Goal: Feedback & Contribution: Submit feedback/report problem

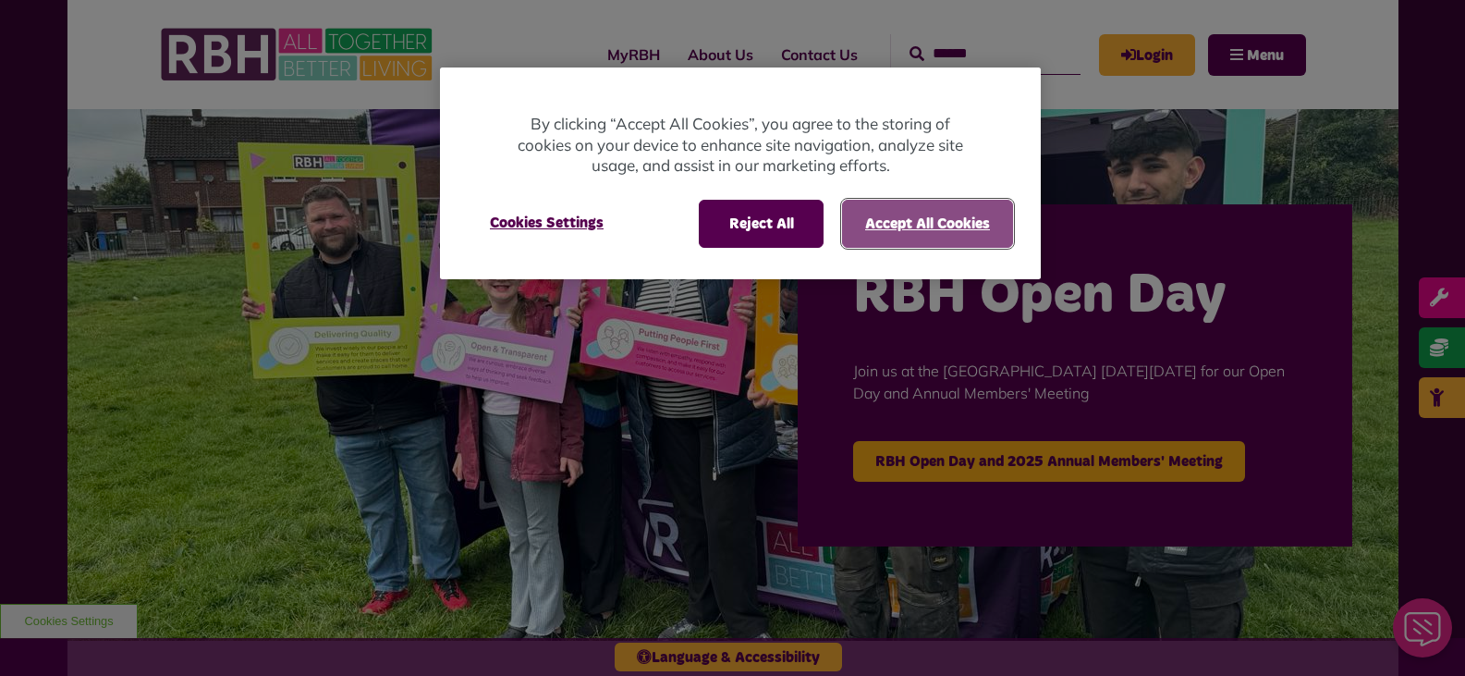
click at [929, 220] on button "Accept All Cookies" at bounding box center [927, 224] width 171 height 48
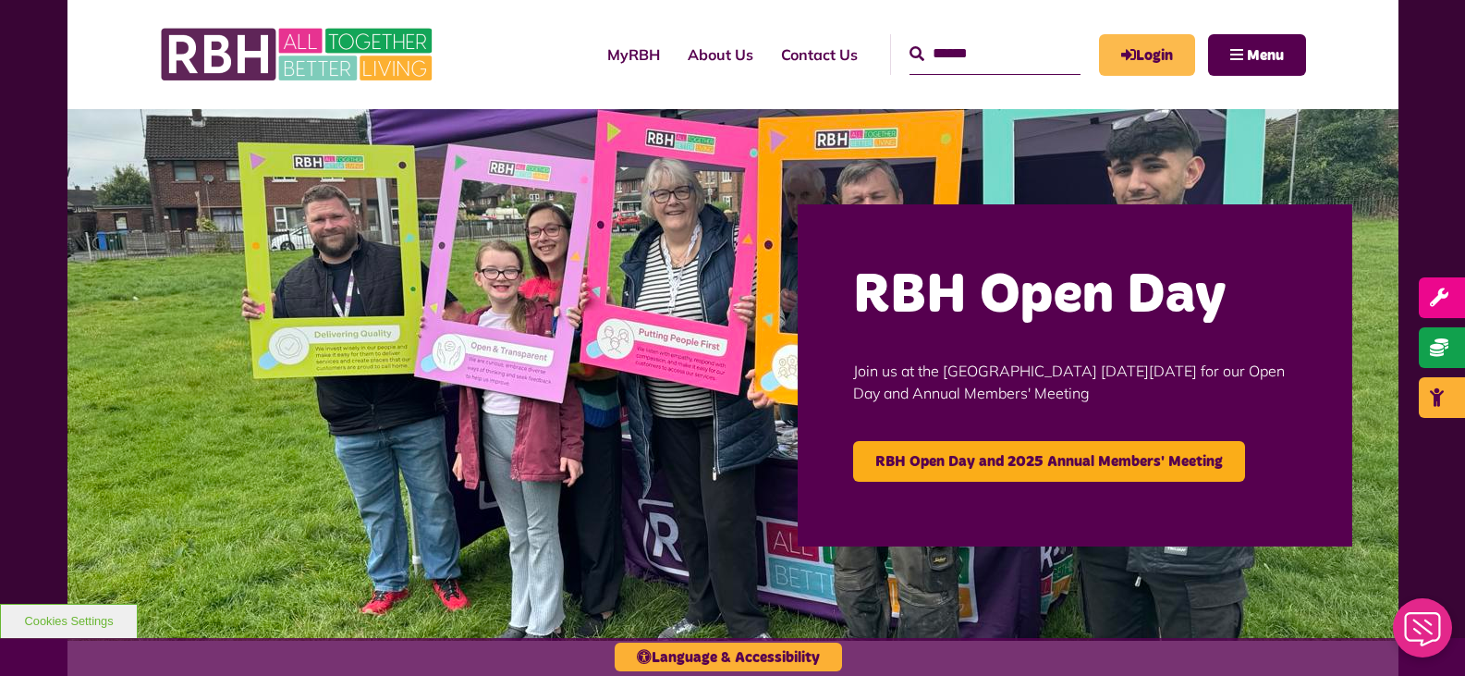
click at [1148, 55] on link "Login" at bounding box center [1147, 55] width 96 height 42
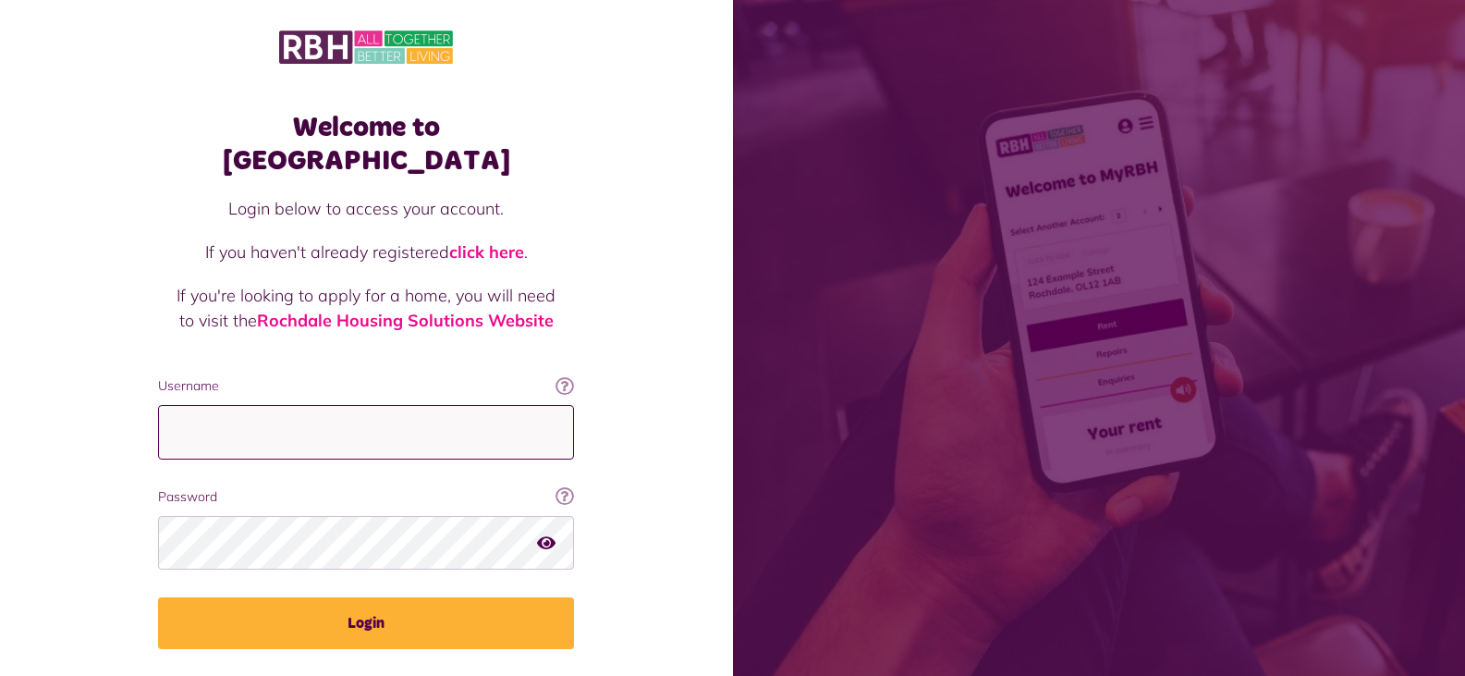
click at [531, 406] on input "Username" at bounding box center [366, 432] width 416 height 55
type input "**********"
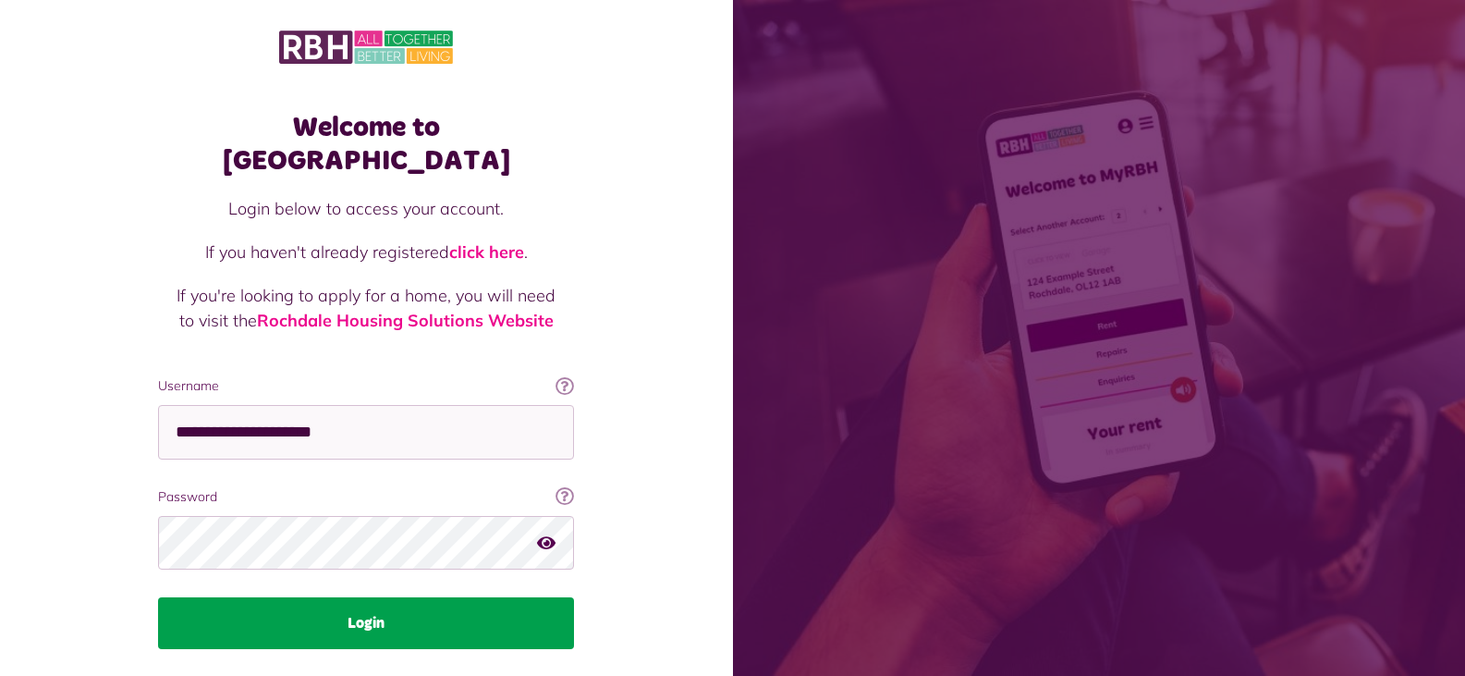
click at [377, 597] on button "Login" at bounding box center [366, 623] width 416 height 52
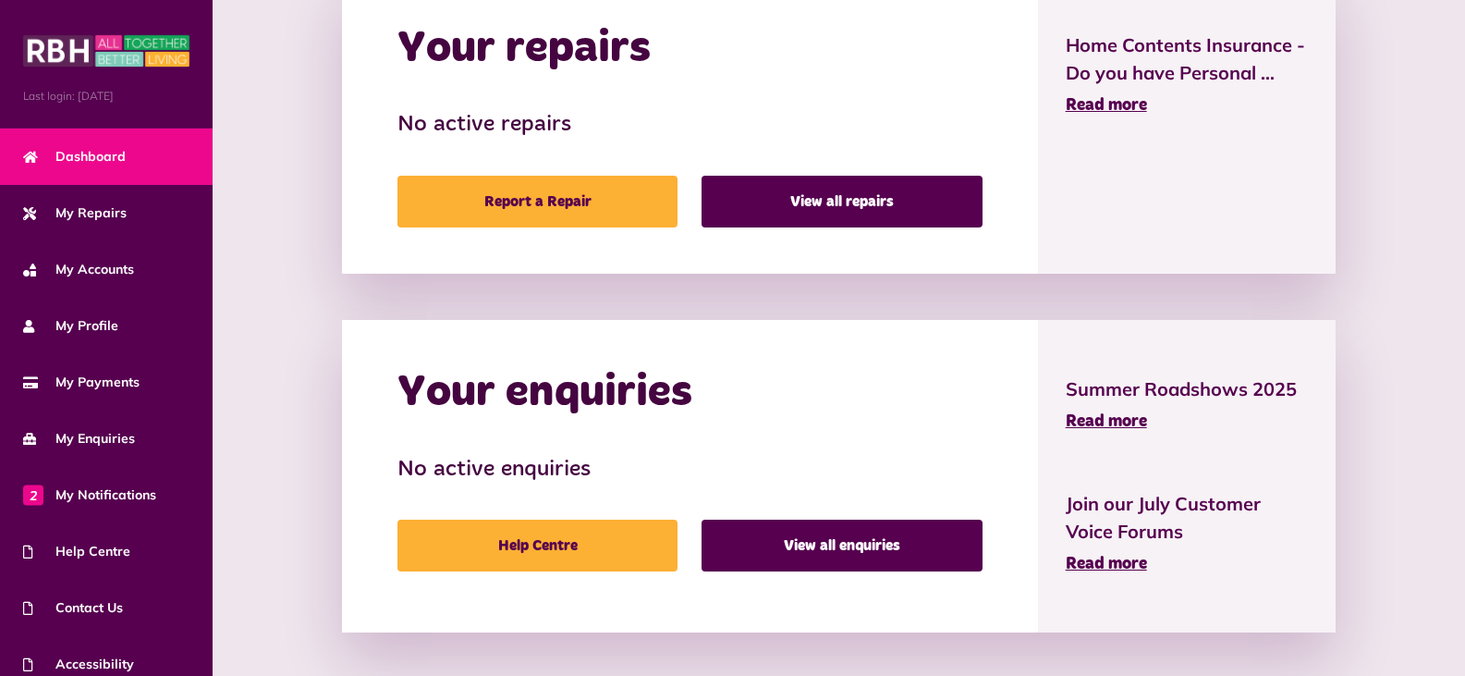
scroll to position [880, 0]
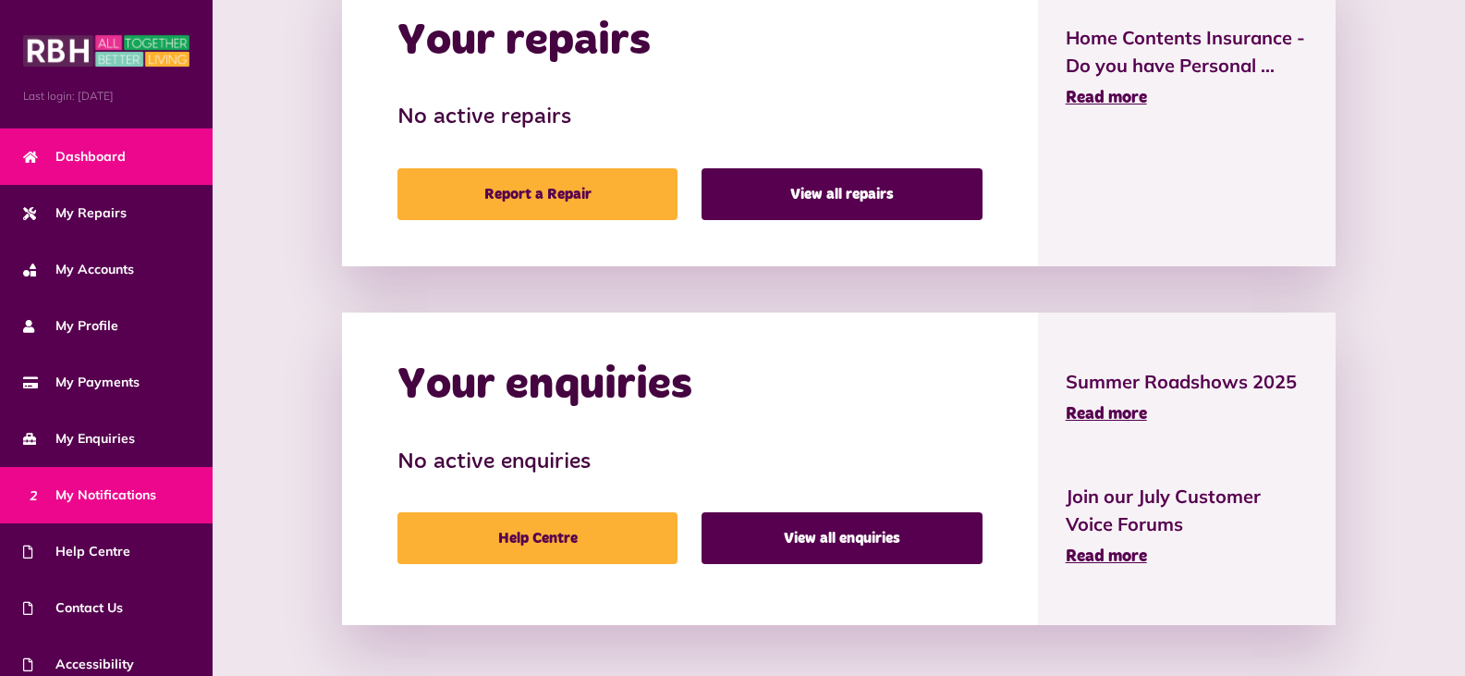
click at [91, 485] on span "2 My Notifications" at bounding box center [89, 494] width 133 height 19
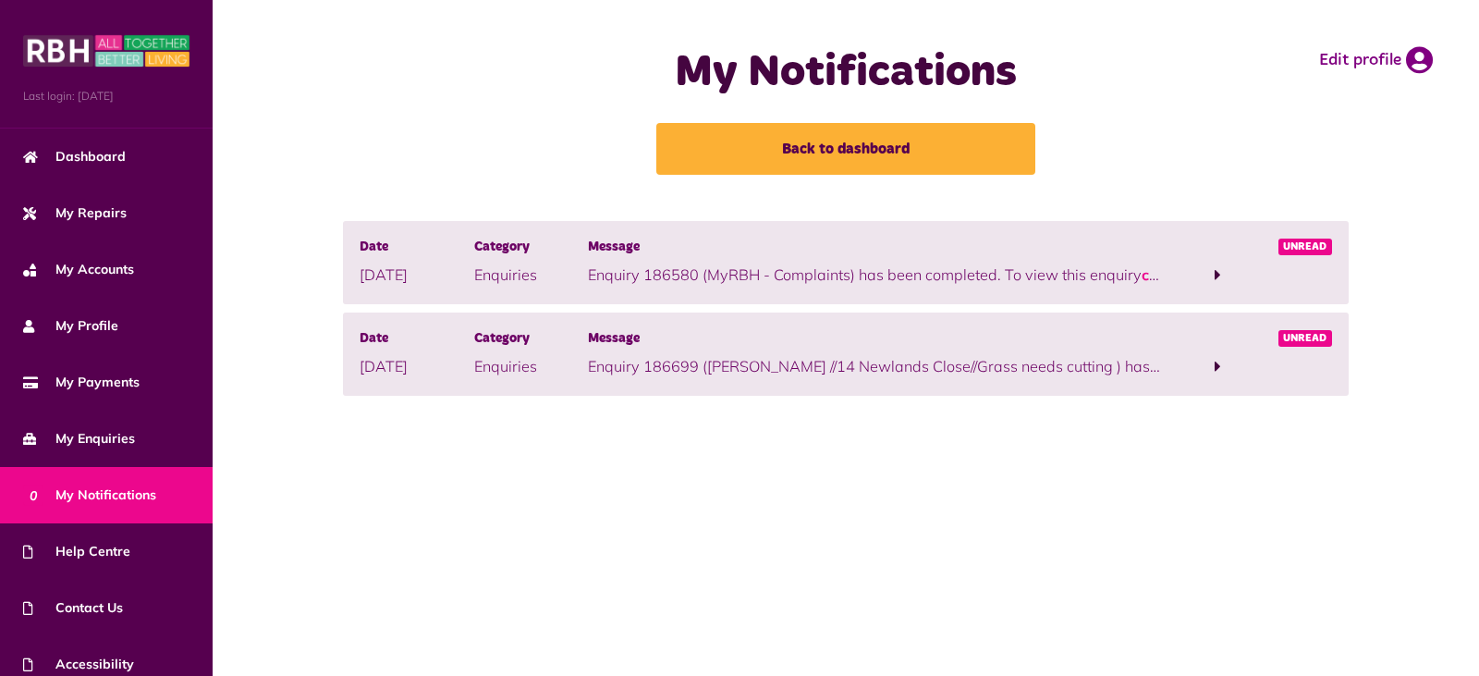
click at [1003, 369] on p "Enquiry 186699 (Ivan Grindrod //14 Newlands Close//Grass needs cutting ) has be…" at bounding box center [874, 366] width 572 height 22
click at [1214, 364] on span at bounding box center [1217, 366] width 6 height 17
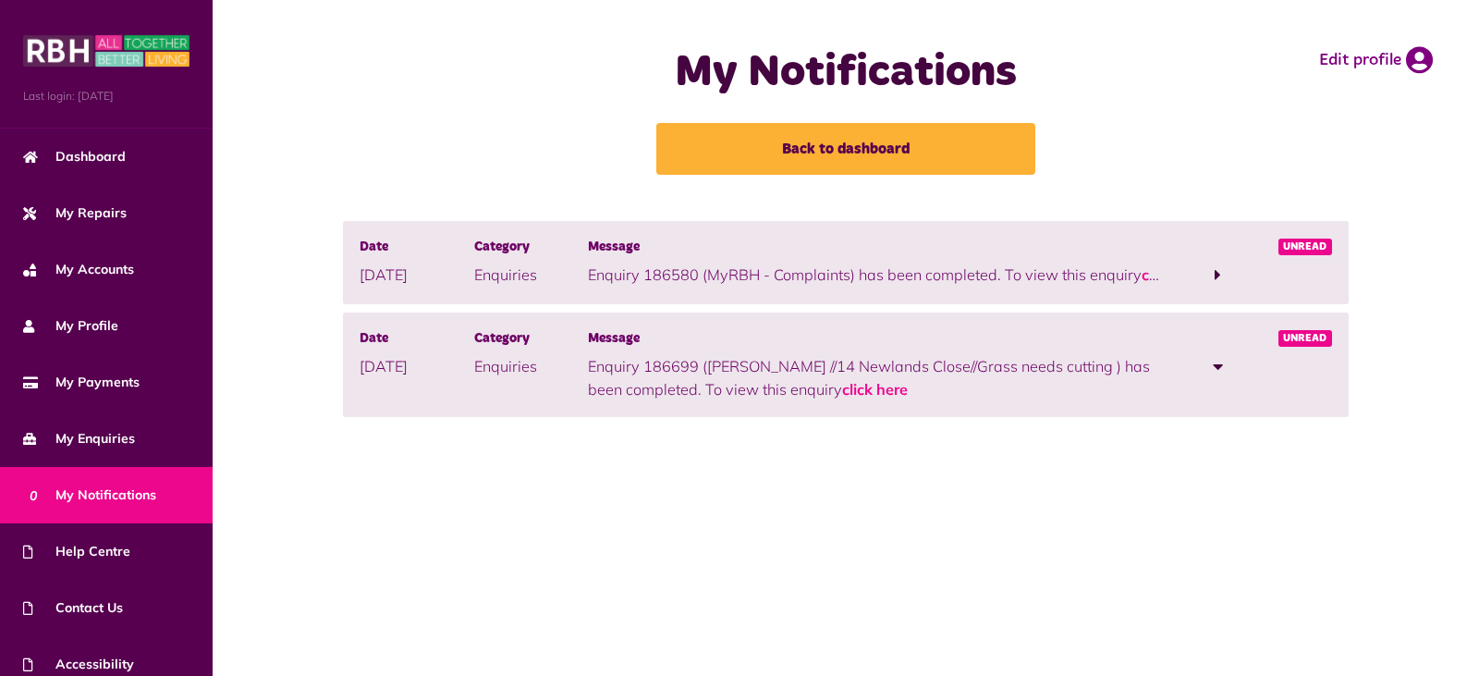
click at [1214, 364] on span at bounding box center [1218, 366] width 10 height 17
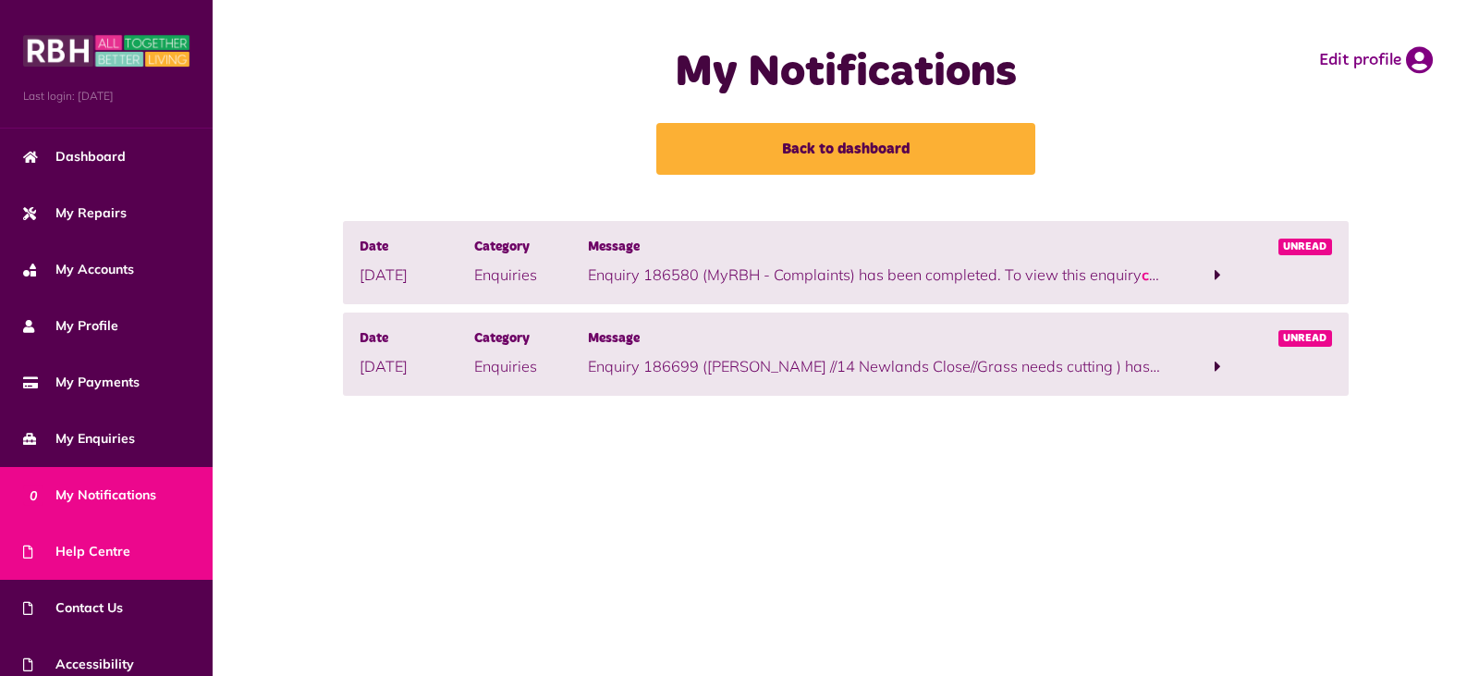
click at [58, 543] on span "Help Centre" at bounding box center [76, 551] width 107 height 19
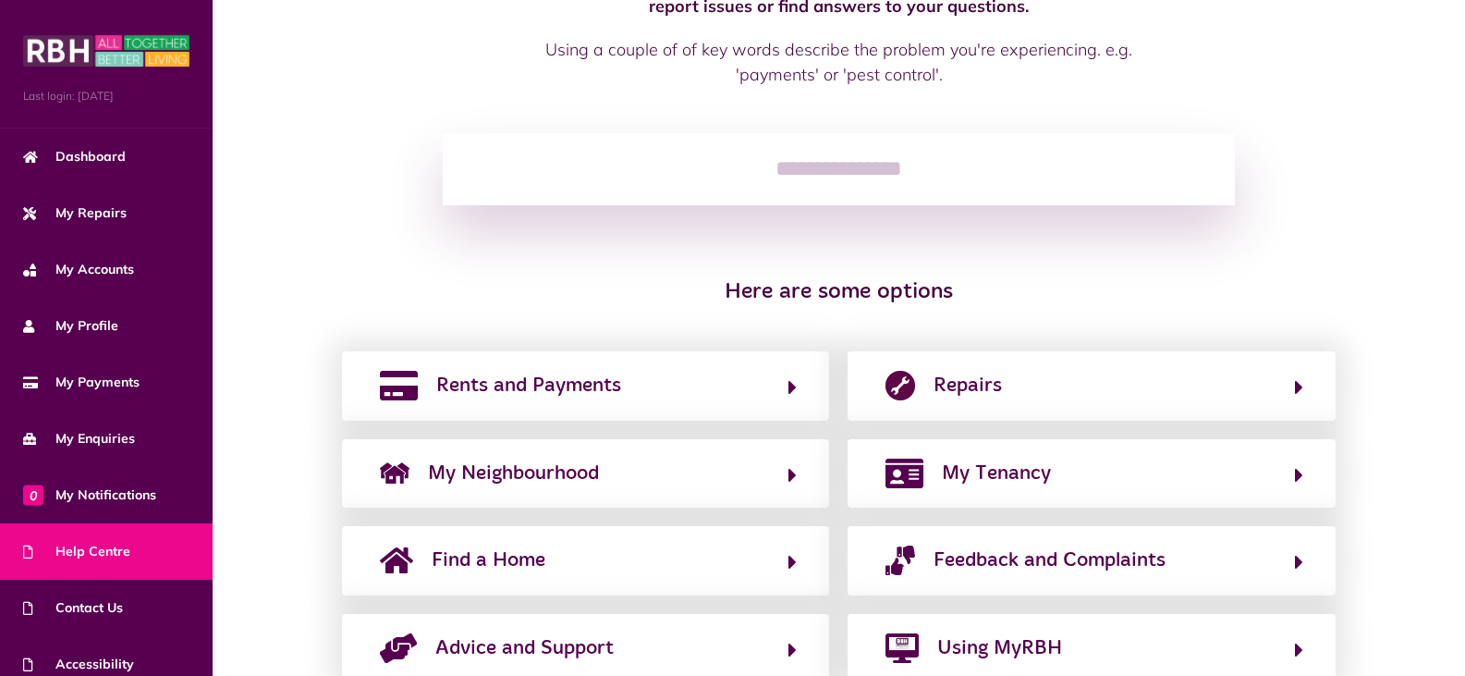
scroll to position [230, 0]
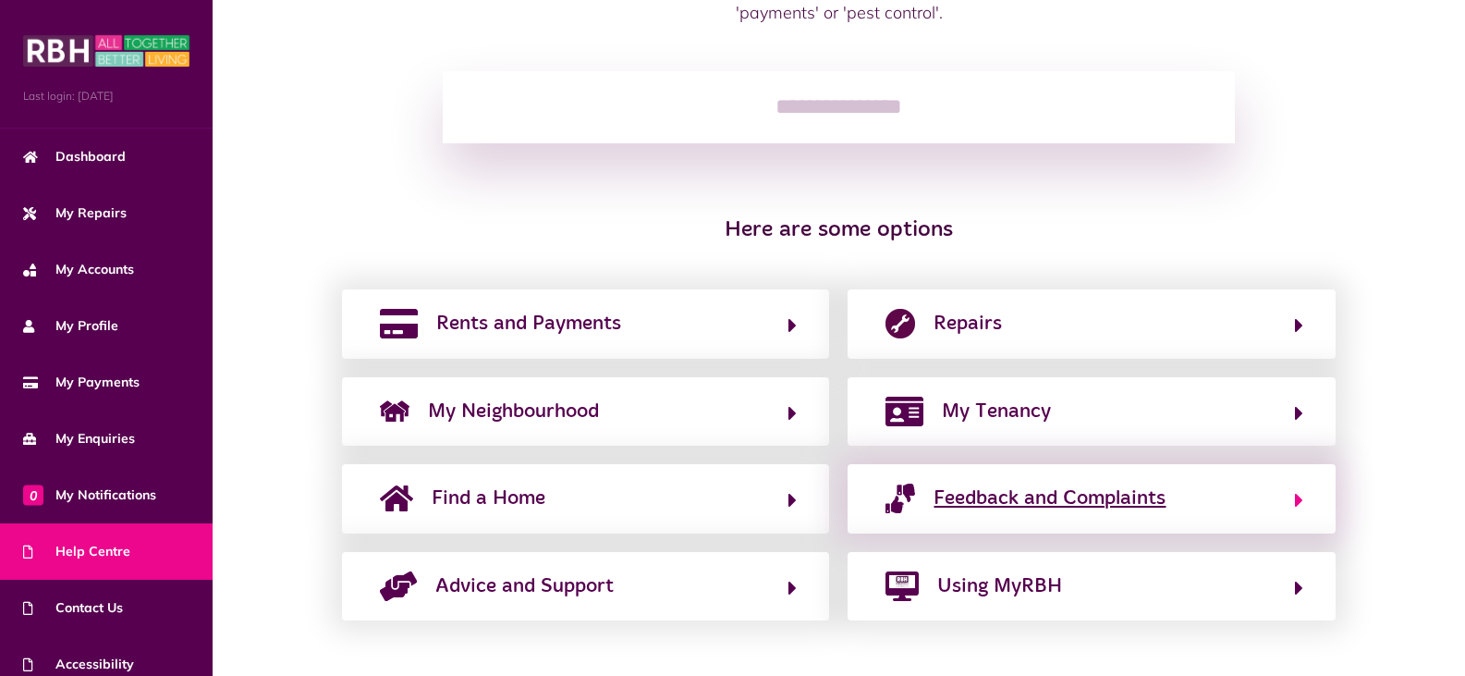
click at [1115, 494] on span "Feedback and Complaints" at bounding box center [1049, 498] width 232 height 30
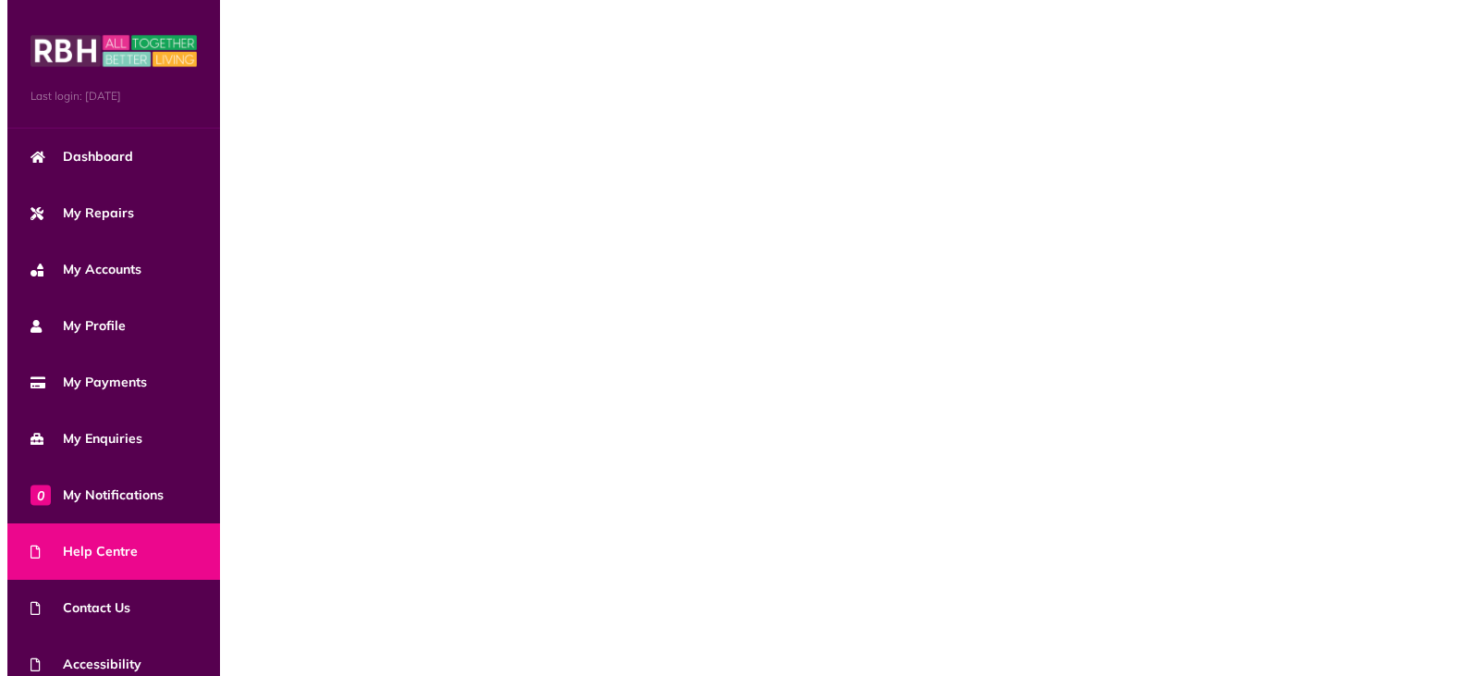
scroll to position [0, 0]
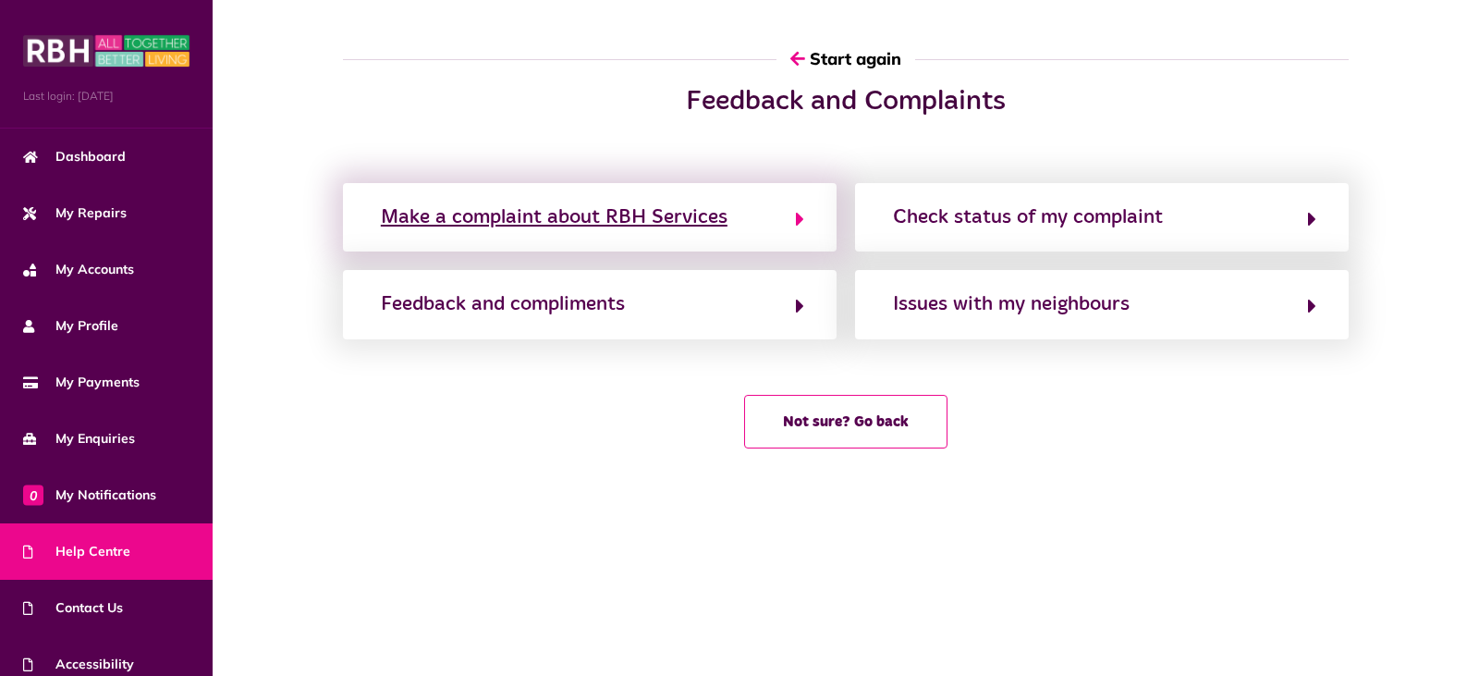
click at [529, 212] on div "Make a complaint about RBH Services" at bounding box center [554, 217] width 347 height 30
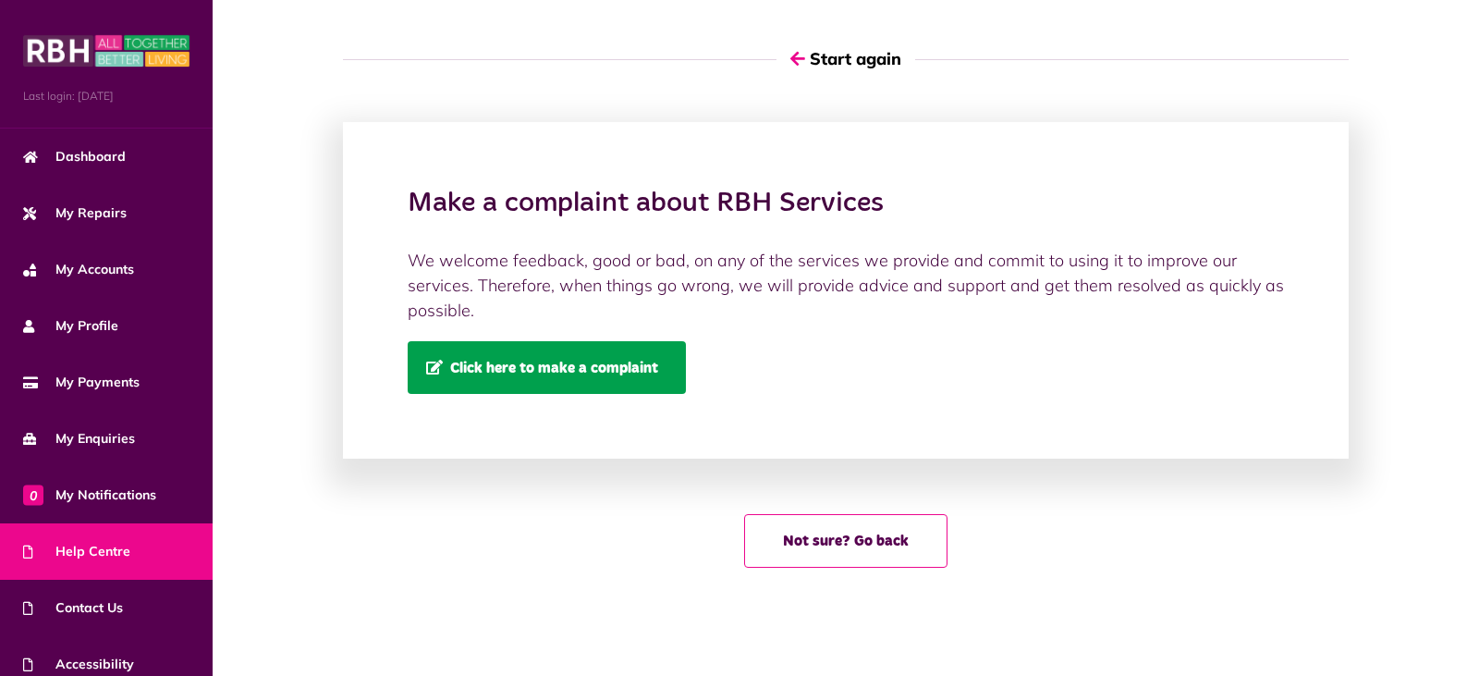
click at [560, 360] on span "Click here to make a complaint" at bounding box center [542, 368] width 232 height 16
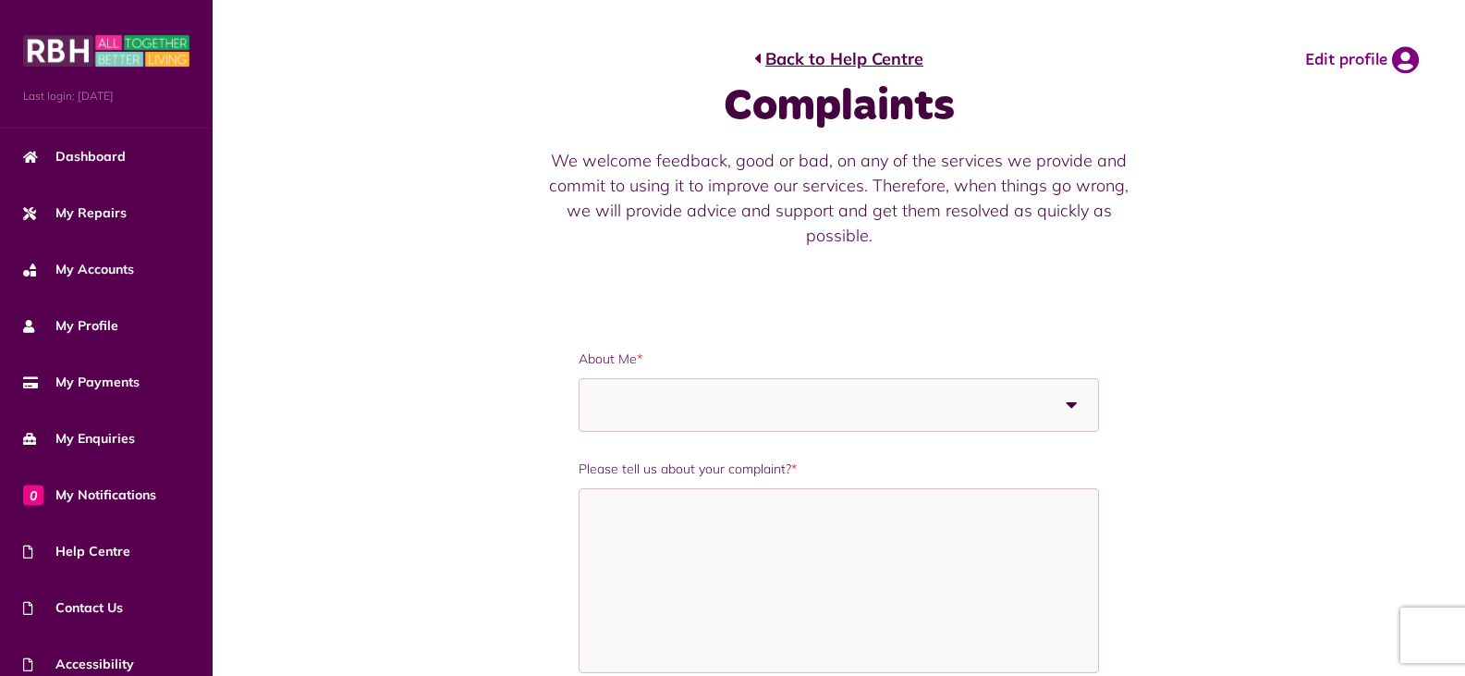
click at [1068, 405] on b at bounding box center [1072, 405] width 52 height 52
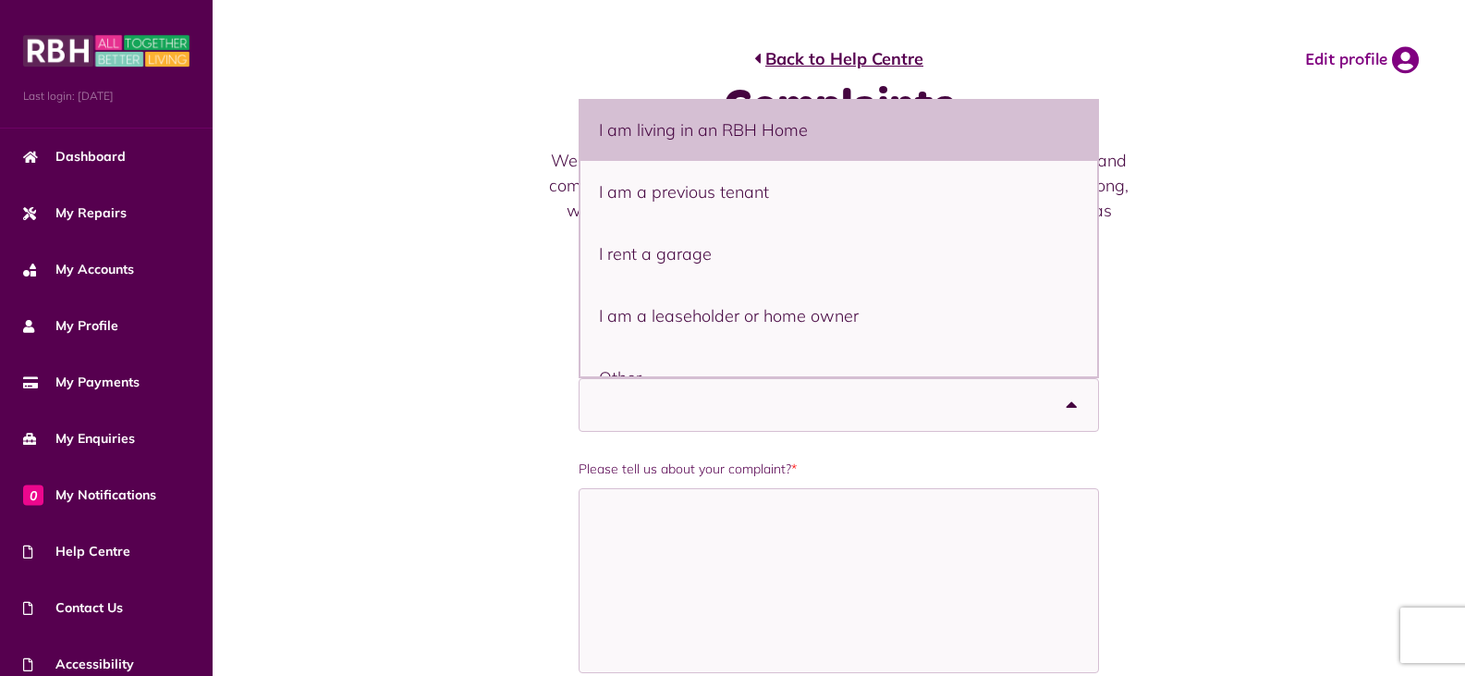
click at [779, 128] on li "I am living in an RBH Home" at bounding box center [838, 130] width 516 height 62
select select "**********"
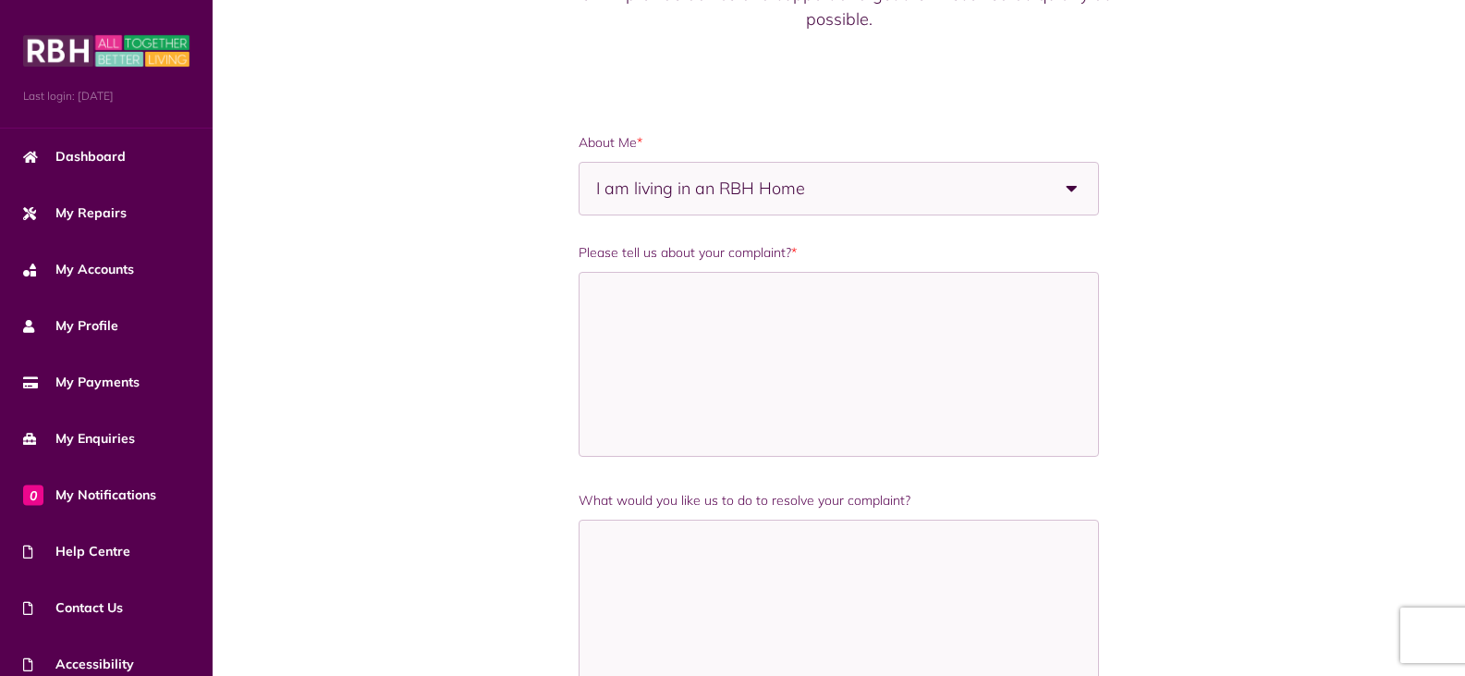
scroll to position [185, 0]
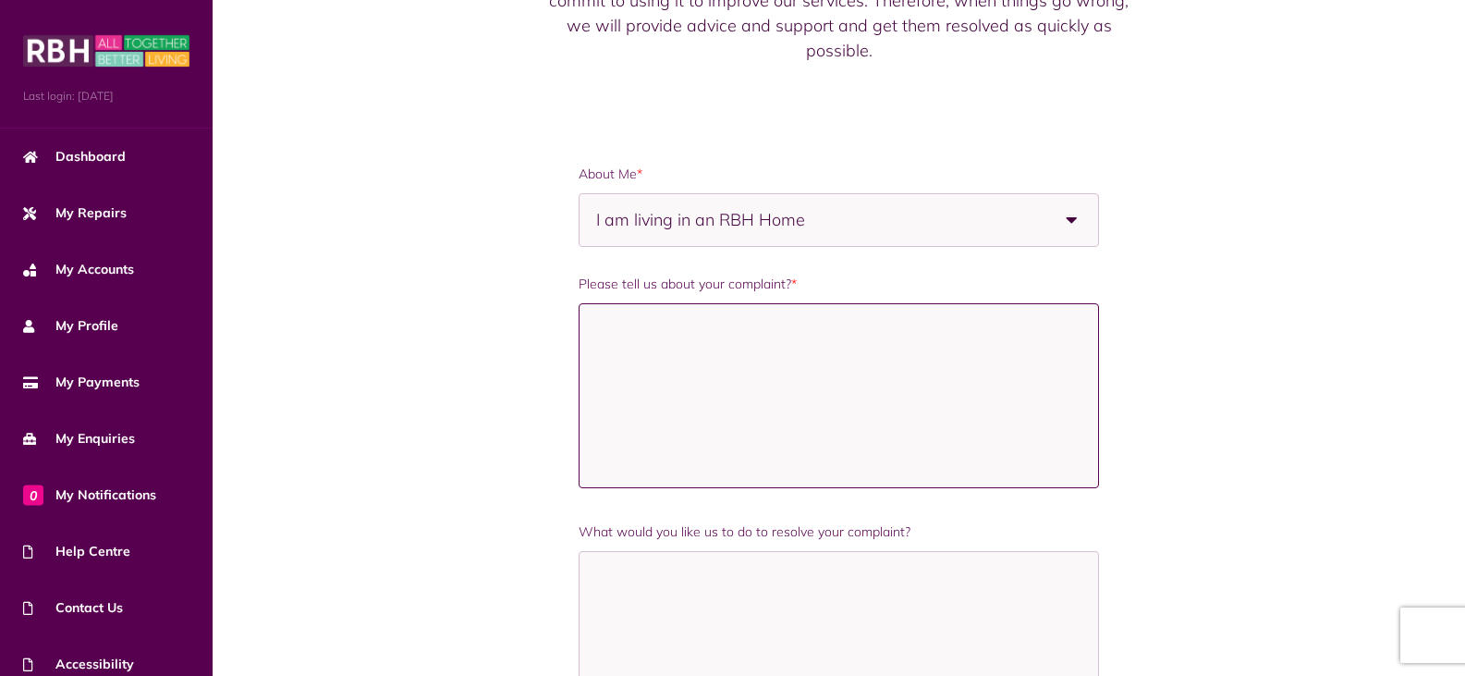
click at [1015, 374] on textarea "Please tell us about your complaint? *" at bounding box center [838, 395] width 519 height 185
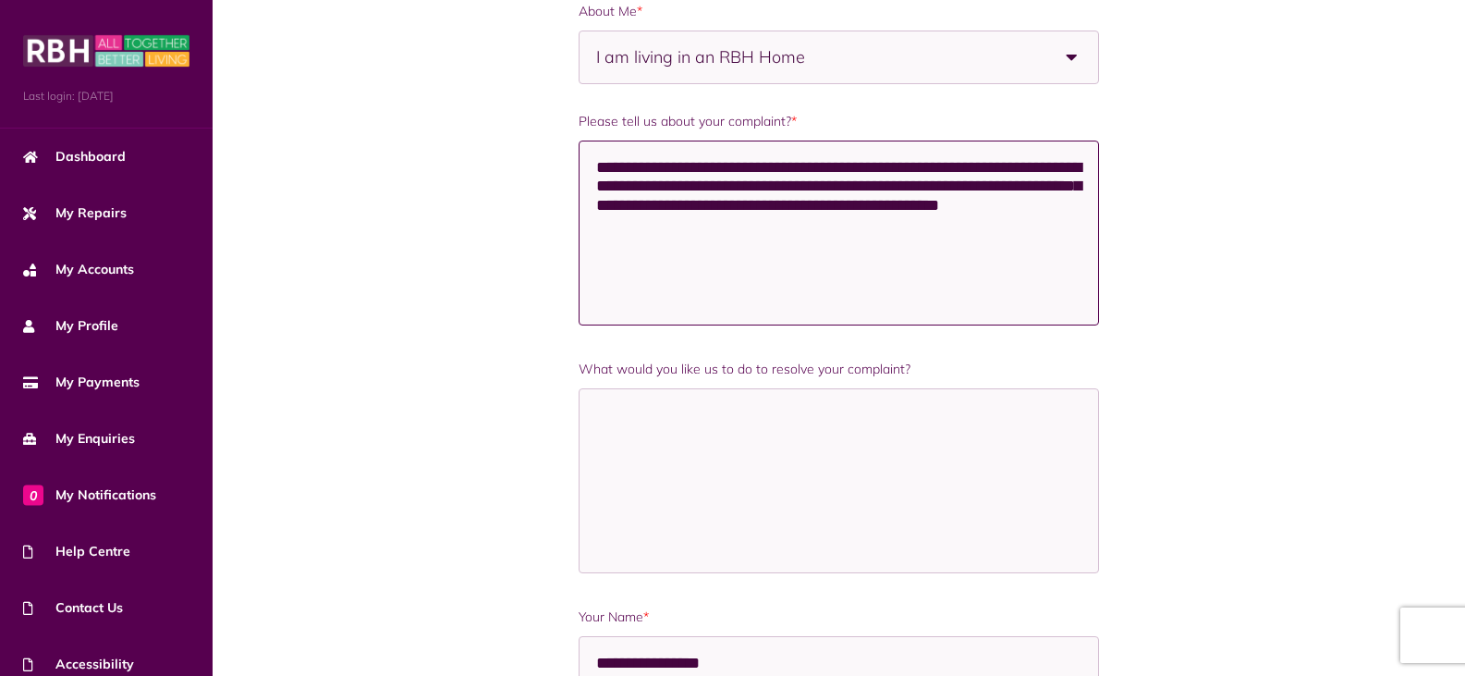
scroll to position [370, 0]
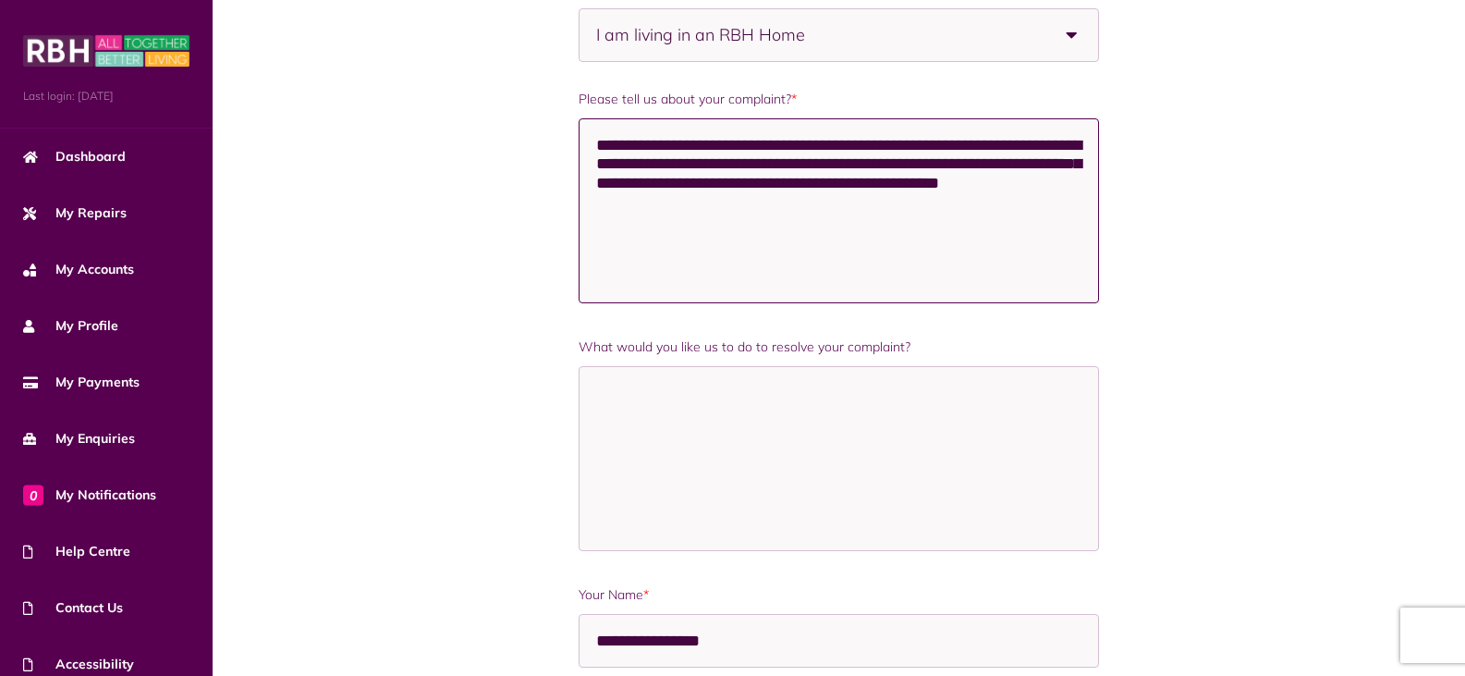
type textarea "**********"
click at [604, 398] on textarea "What would you like us to do to resolve your complaint?" at bounding box center [838, 458] width 519 height 185
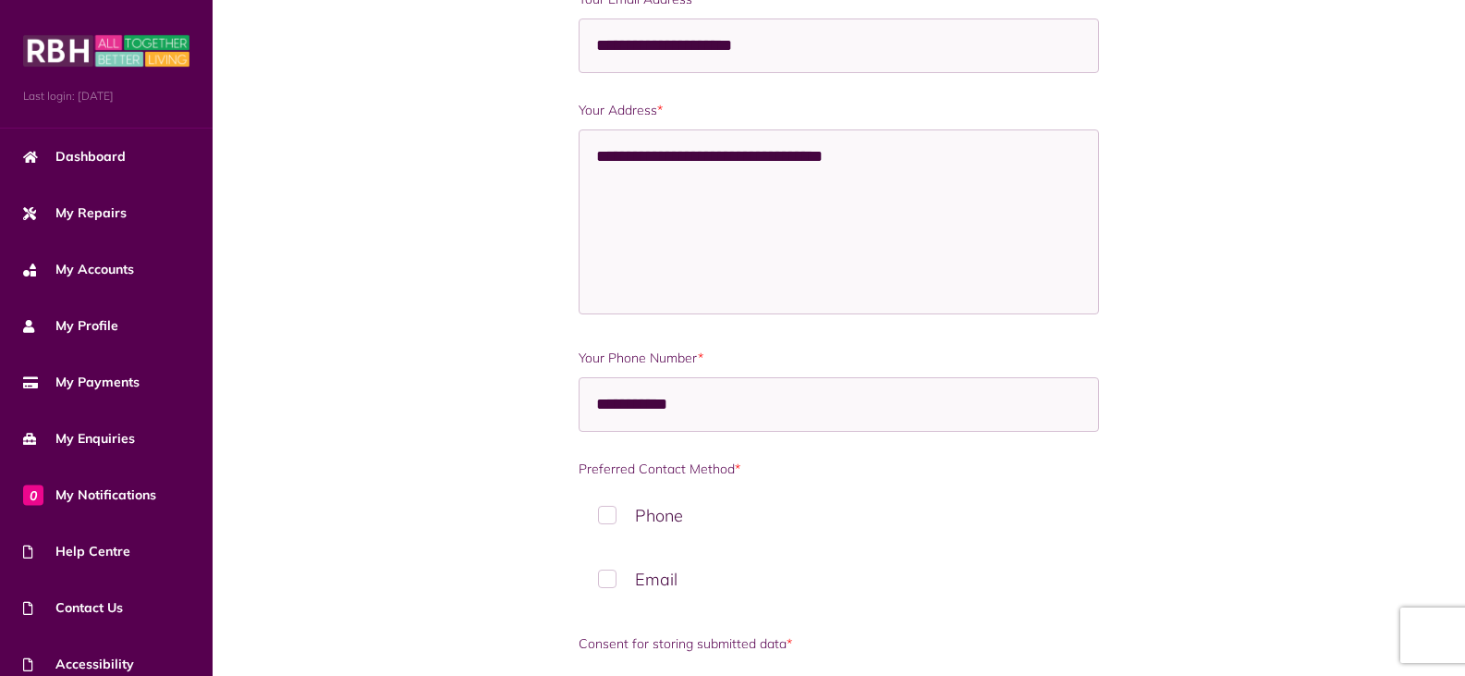
scroll to position [1109, 0]
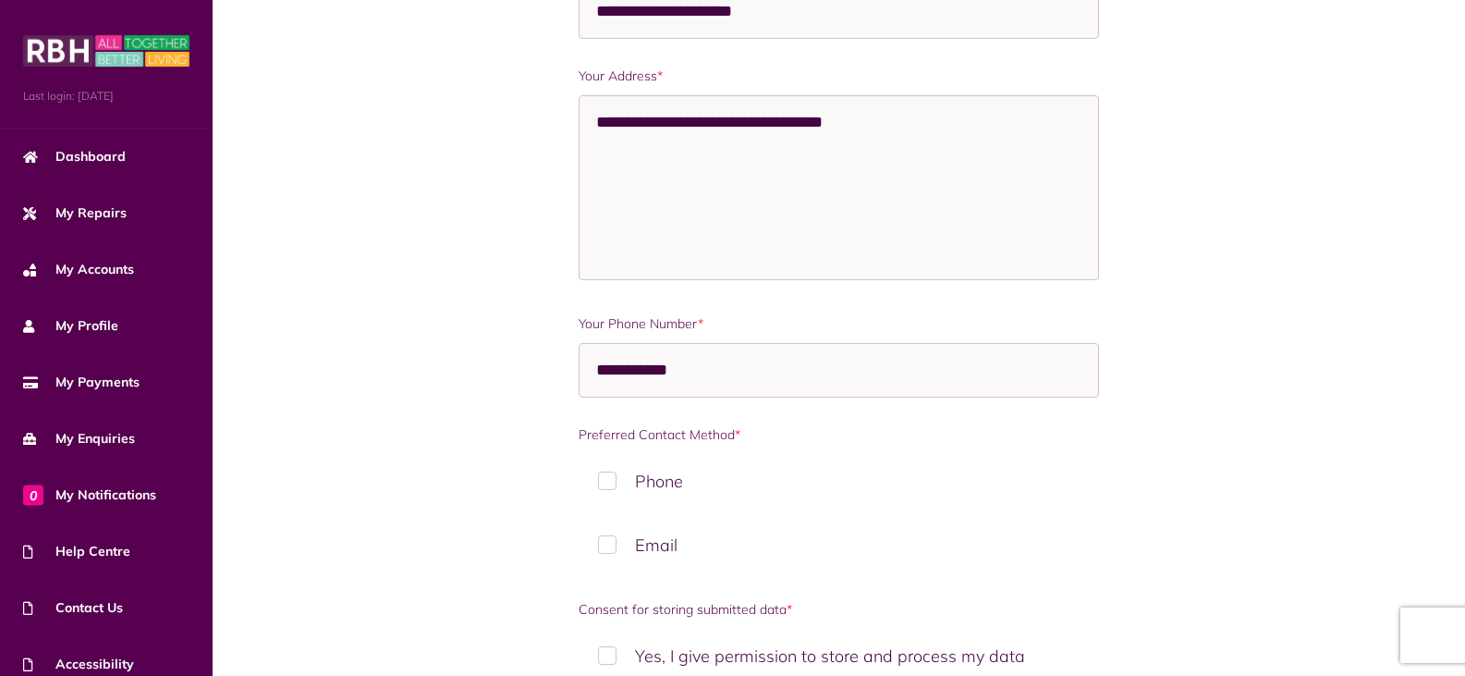
type textarea "**********"
click at [609, 546] on label "Email" at bounding box center [838, 545] width 519 height 55
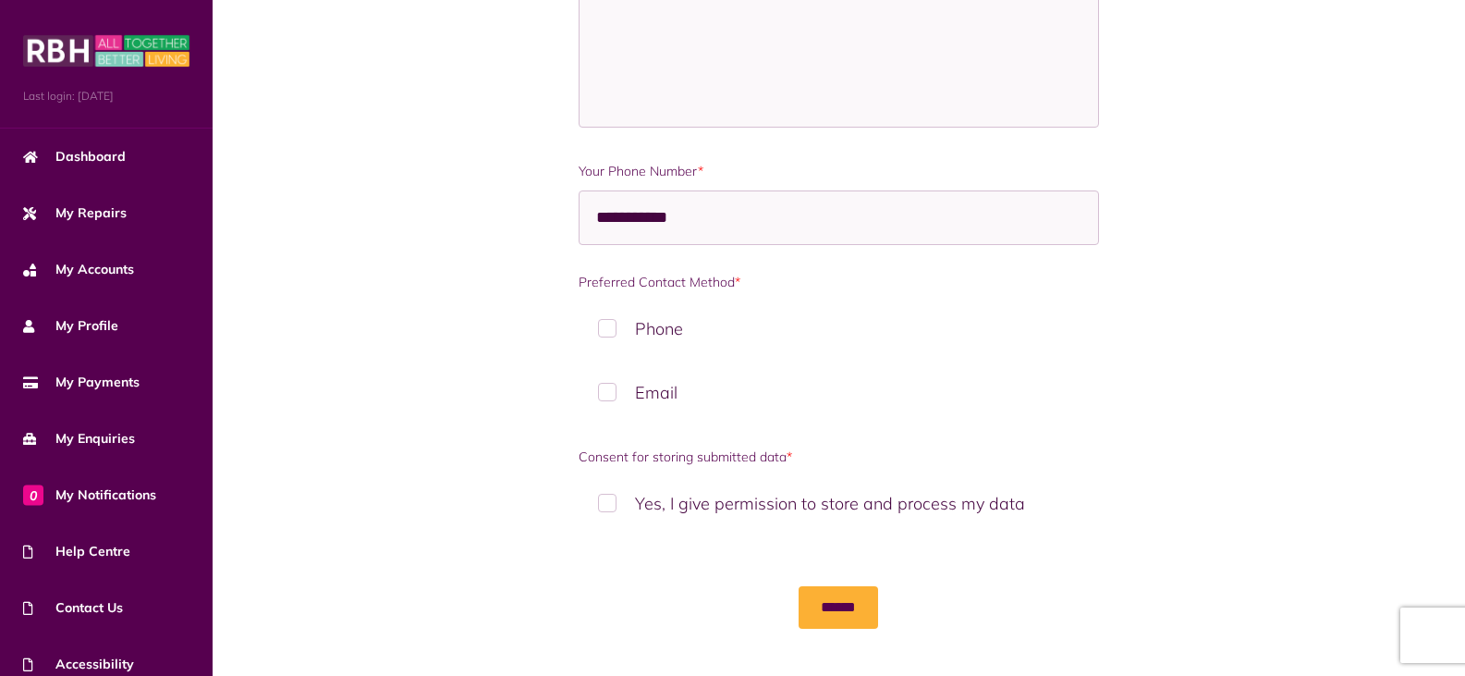
scroll to position [1270, 0]
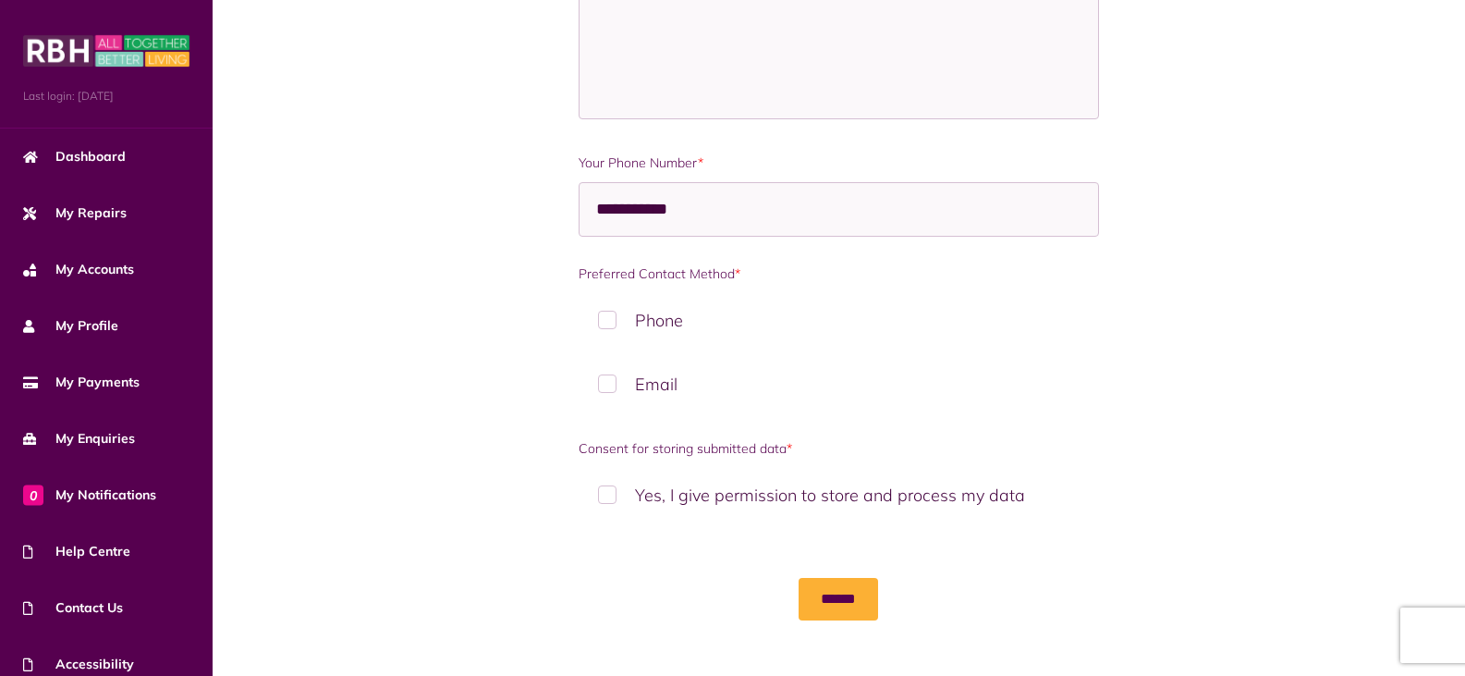
click at [613, 492] on label "Yes, I give permission to store and process my data" at bounding box center [838, 495] width 519 height 55
click at [839, 591] on input "******" at bounding box center [838, 599] width 79 height 43
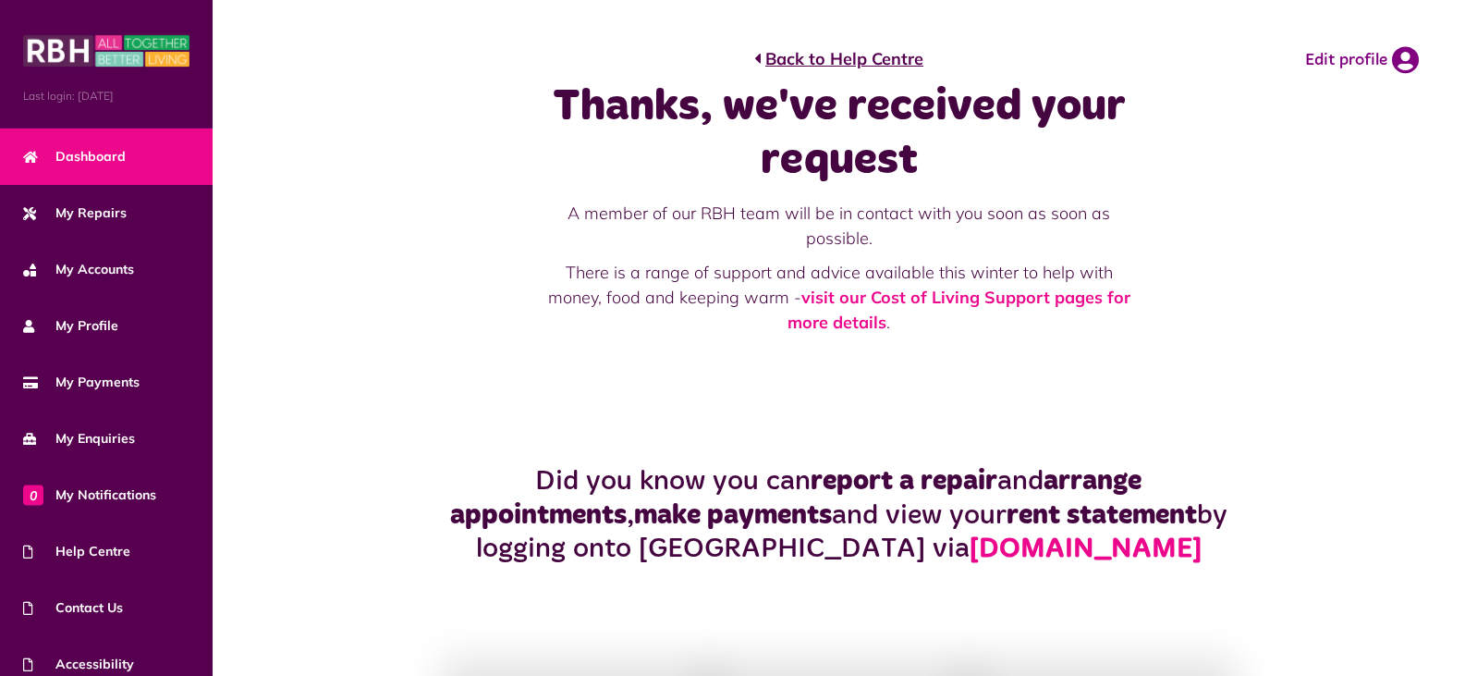
click at [73, 154] on span "Dashboard" at bounding box center [74, 156] width 103 height 19
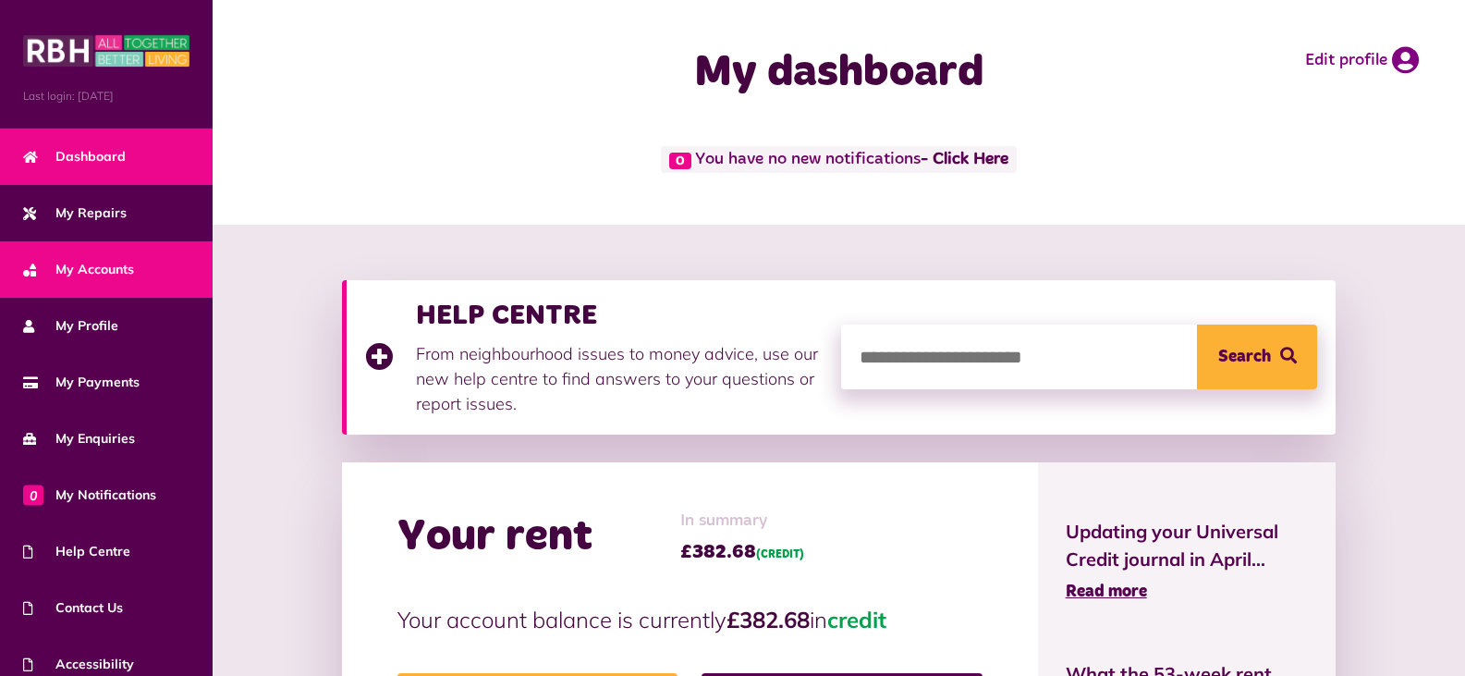
click at [109, 260] on span "My Accounts" at bounding box center [78, 269] width 111 height 19
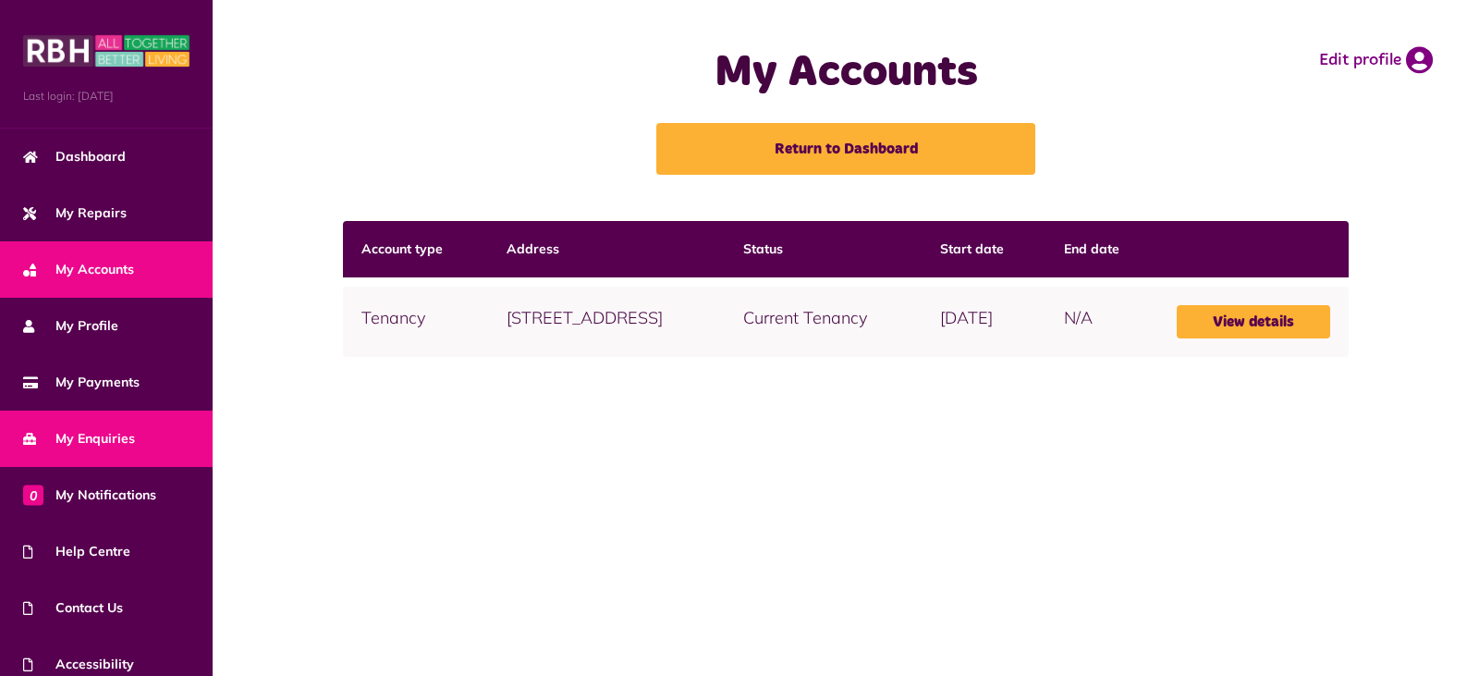
scroll to position [72, 0]
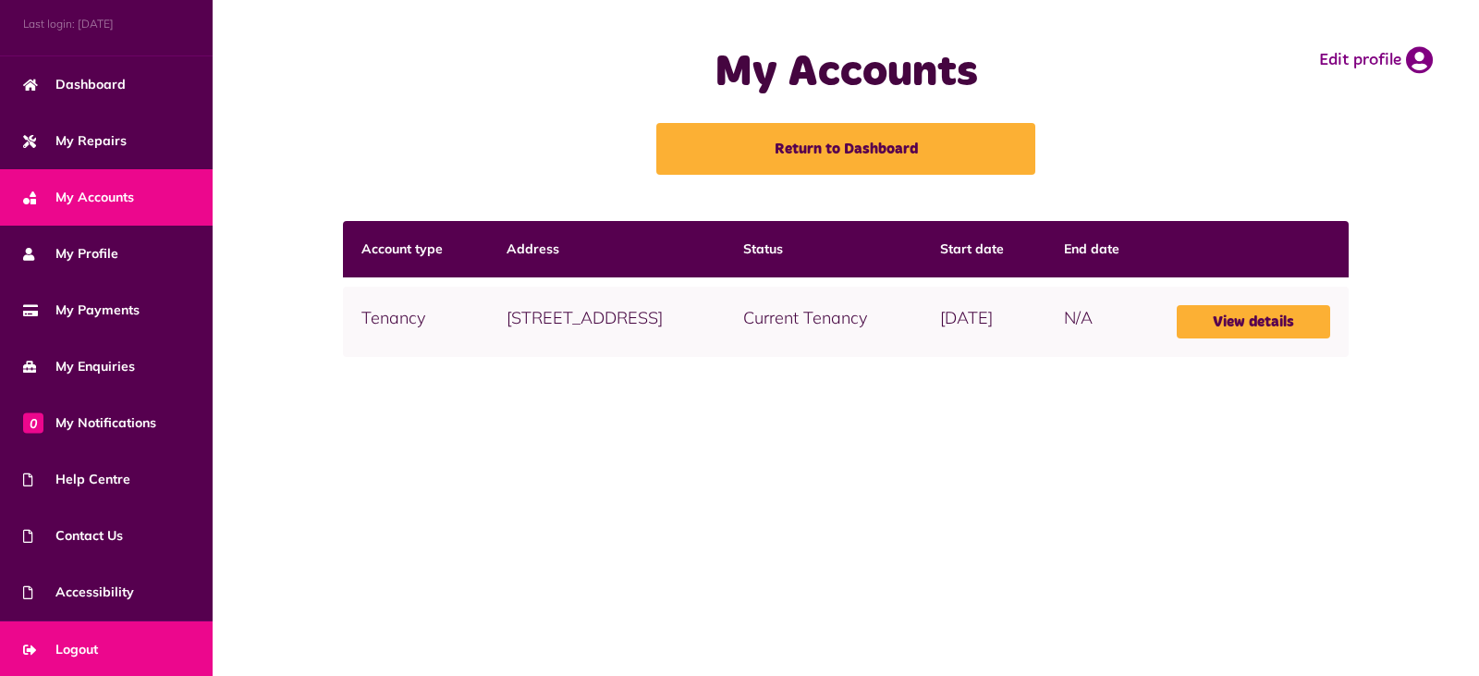
click at [80, 642] on span "Logout" at bounding box center [60, 649] width 75 height 19
